Goal: Entertainment & Leisure: Consume media (video, audio)

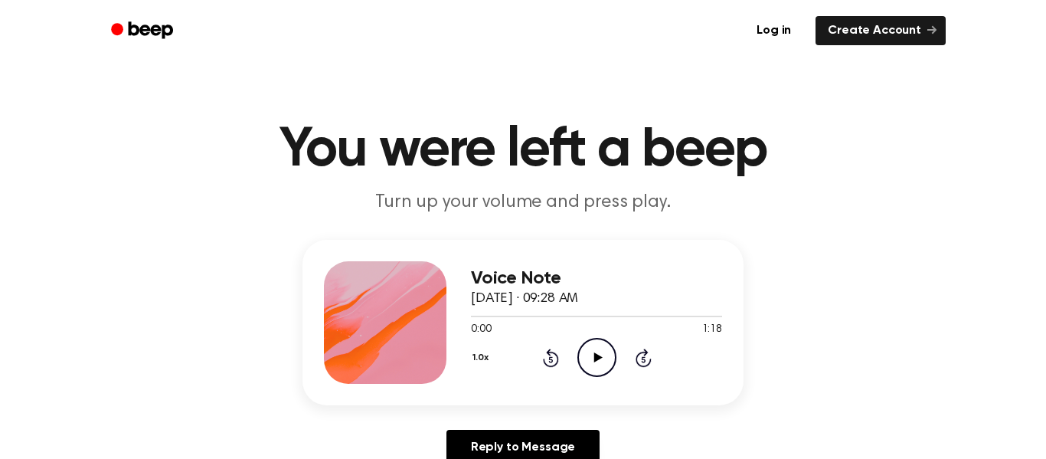
click at [587, 351] on icon "Play Audio" at bounding box center [596, 357] width 39 height 39
click at [600, 355] on icon "Play Audio" at bounding box center [596, 357] width 39 height 39
click at [584, 355] on icon "Play Audio" at bounding box center [596, 357] width 39 height 39
click at [590, 361] on icon "Play Audio" at bounding box center [596, 357] width 39 height 39
click at [473, 316] on div at bounding box center [596, 317] width 251 height 2
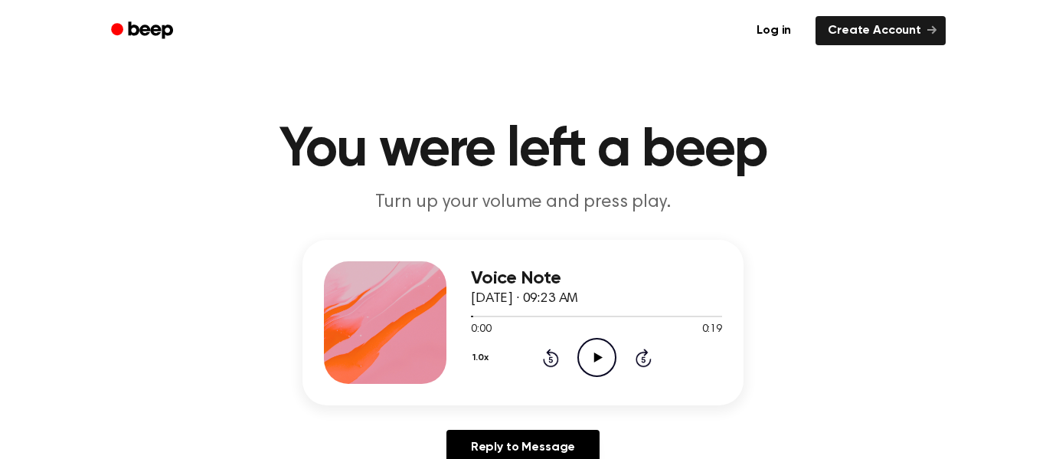
click at [600, 358] on icon "Play Audio" at bounding box center [596, 357] width 39 height 39
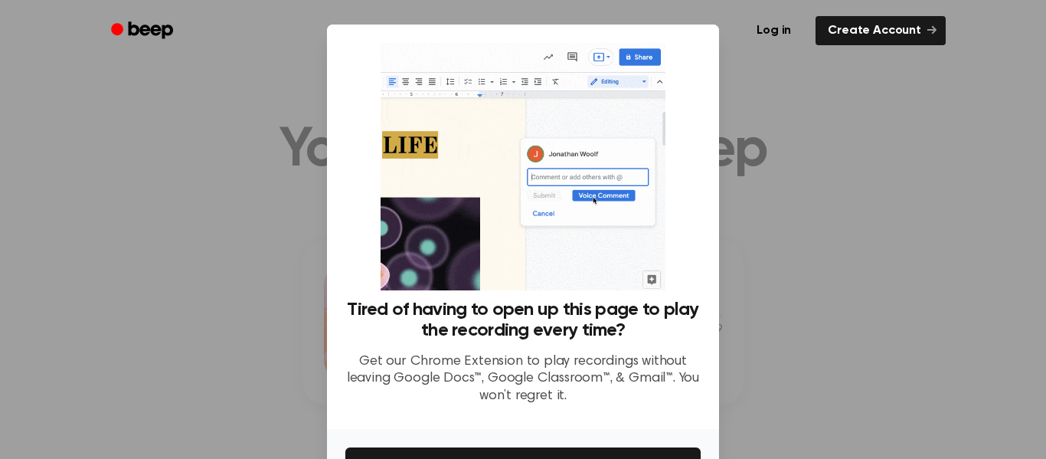
click at [298, 334] on div at bounding box center [523, 229] width 1046 height 459
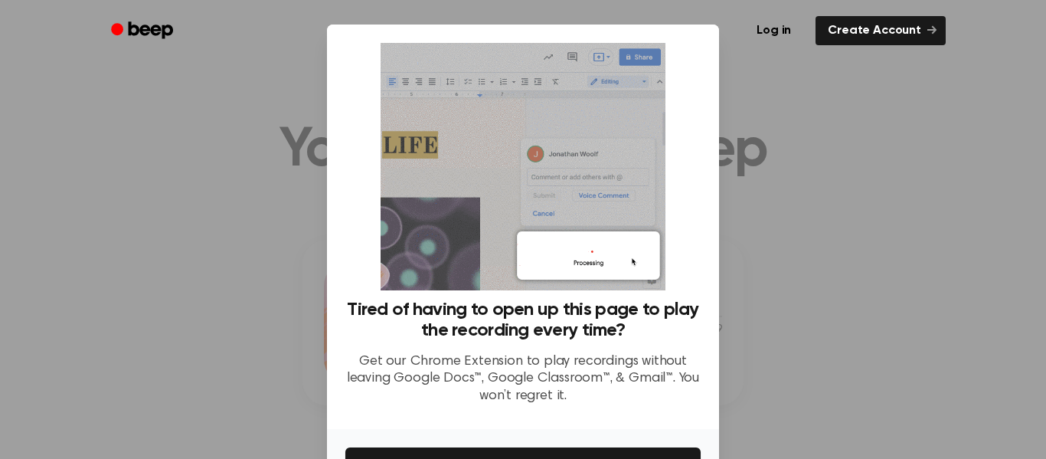
click at [194, 351] on div at bounding box center [523, 229] width 1046 height 459
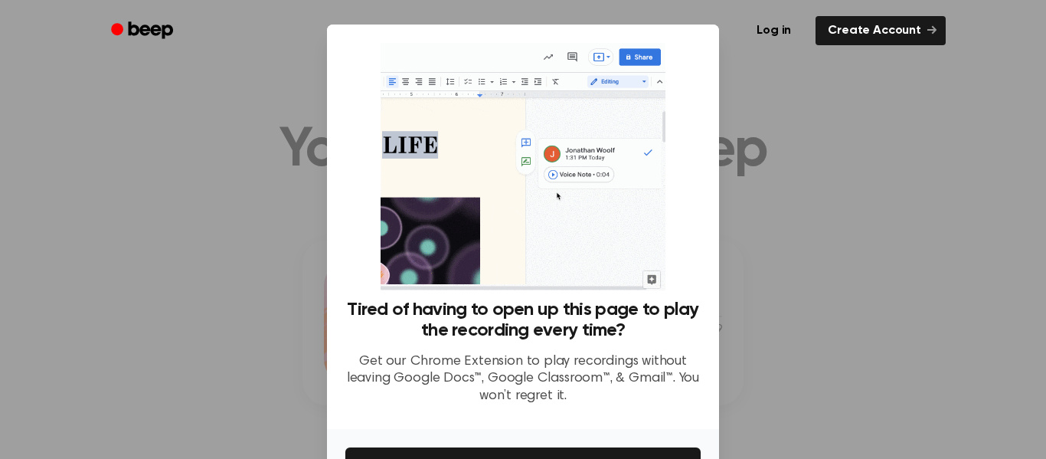
click at [773, 239] on div at bounding box center [523, 229] width 1046 height 459
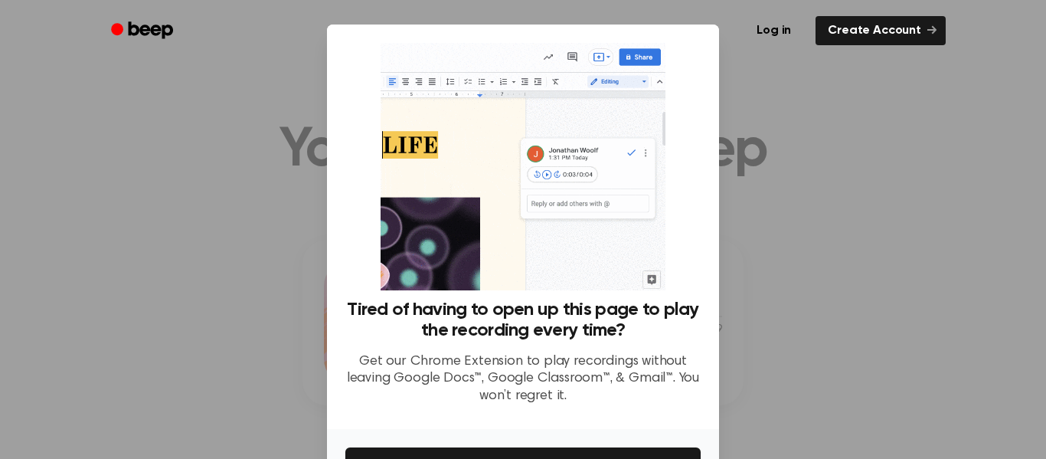
click at [647, 266] on img at bounding box center [523, 166] width 284 height 247
click at [591, 258] on img at bounding box center [523, 166] width 284 height 247
click at [597, 253] on img at bounding box center [523, 166] width 284 height 247
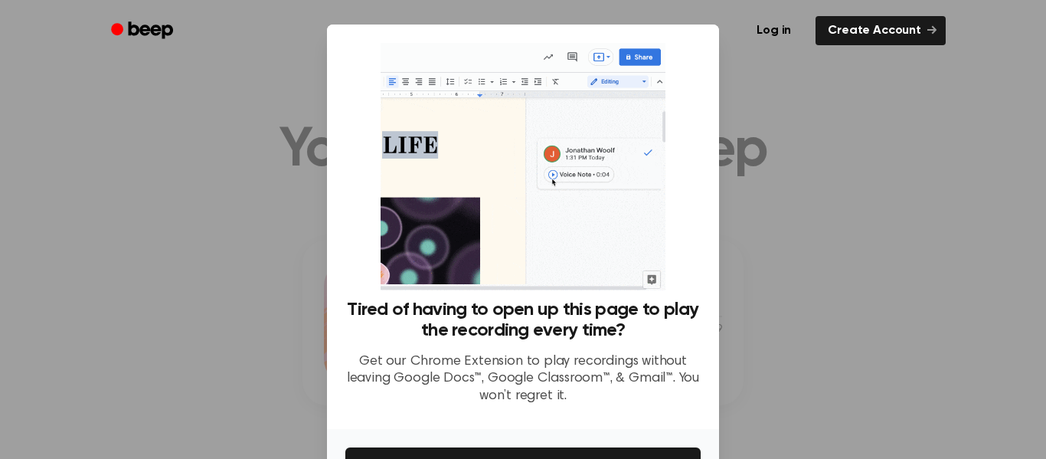
click at [629, 257] on img at bounding box center [523, 166] width 284 height 247
